Goal: Find specific page/section: Find specific page/section

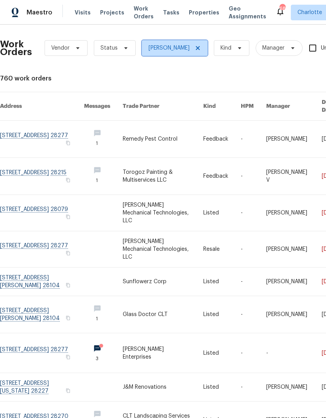
click at [192, 47] on span at bounding box center [196, 48] width 9 height 6
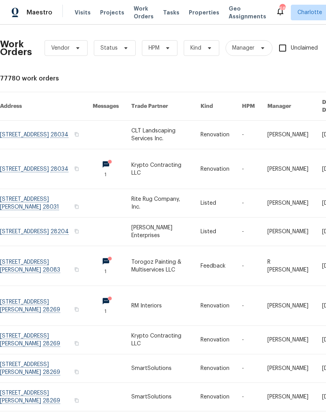
click at [203, 73] on div "Work Orders Vendor Status HPM Kind Manager Unclaimed ​ View Reno Index 77780 wo…" at bounding box center [220, 251] width 441 height 441
click at [30, 18] on div "Maestro" at bounding box center [26, 13] width 52 height 16
